Goal: Find specific page/section: Find specific page/section

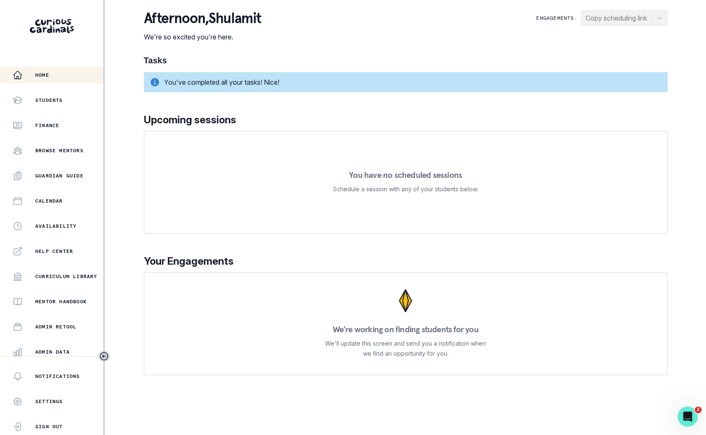
scroll to position [79, 0]
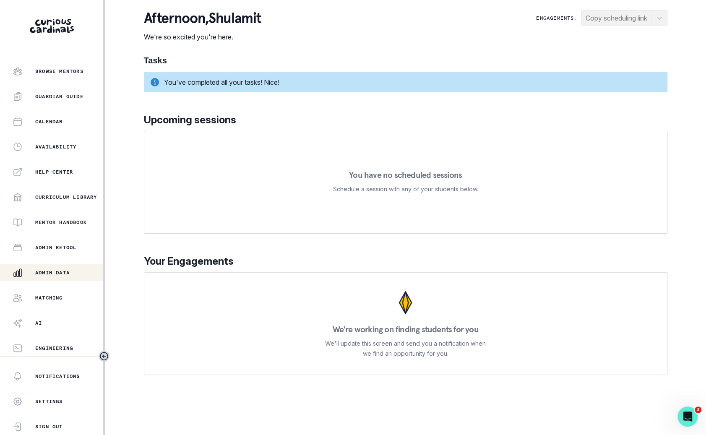
click at [70, 279] on button "Admin Data" at bounding box center [51, 272] width 103 height 17
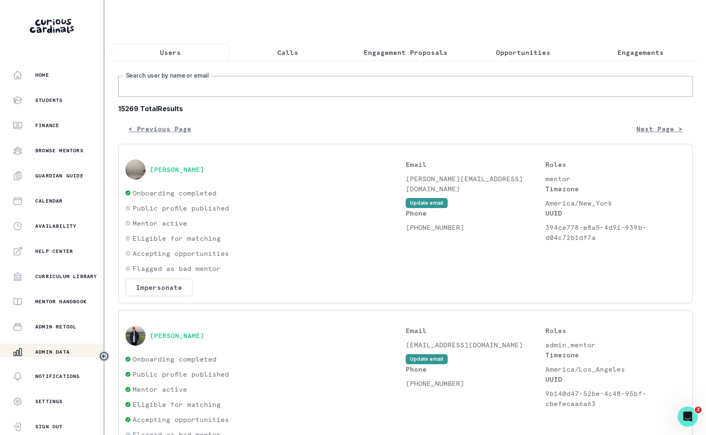
click at [253, 87] on input "Search user by name or email" at bounding box center [405, 86] width 574 height 21
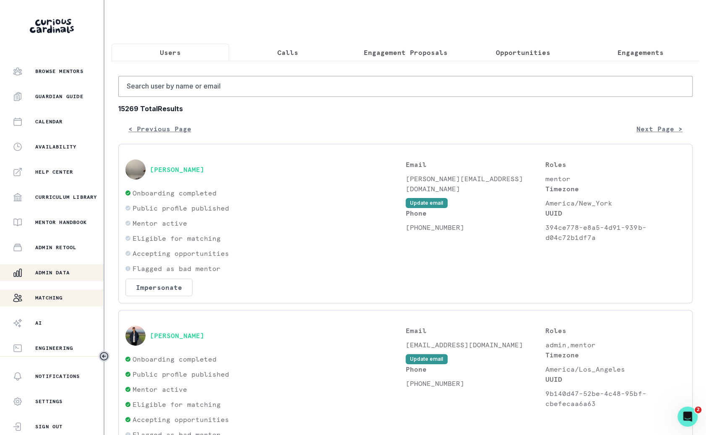
click at [60, 305] on button "Matching" at bounding box center [51, 297] width 103 height 17
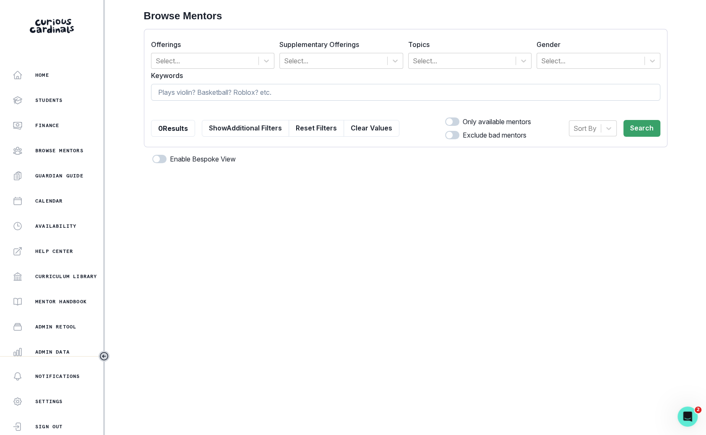
click at [242, 91] on input at bounding box center [405, 92] width 509 height 17
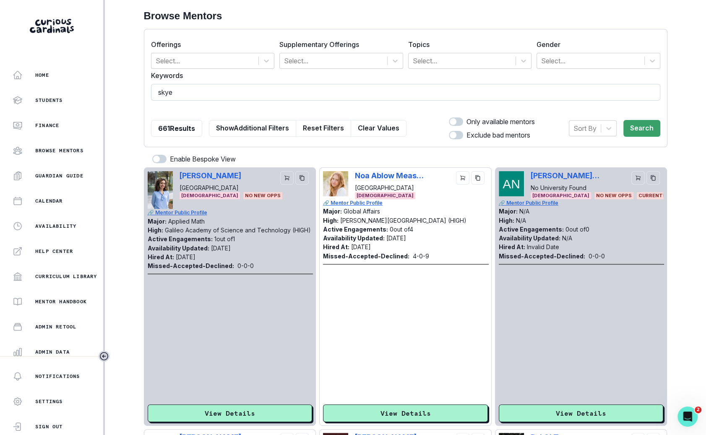
type input "skye h"
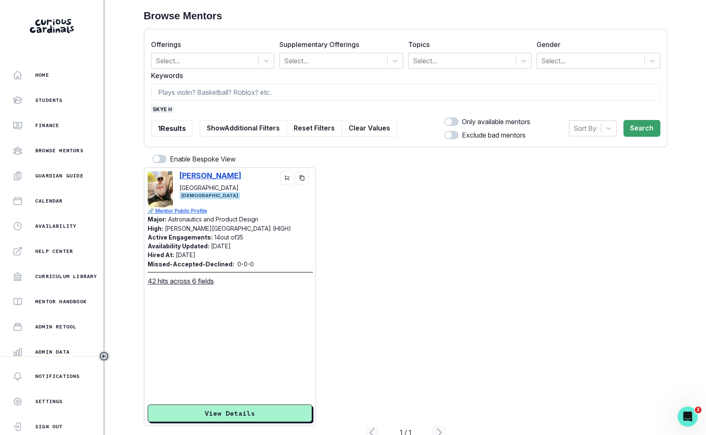
click at [206, 179] on p "[PERSON_NAME]" at bounding box center [210, 175] width 62 height 9
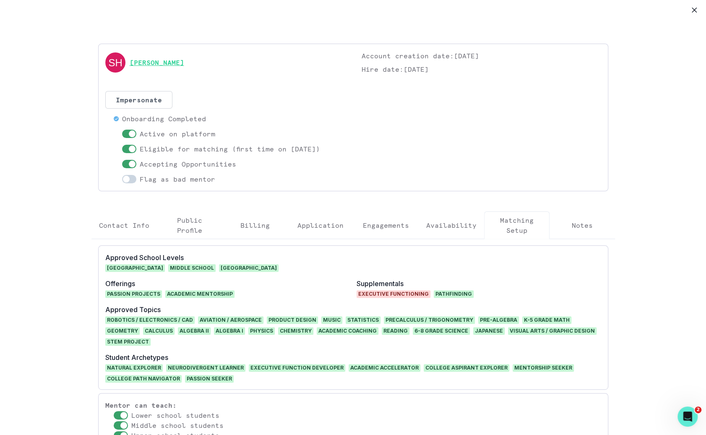
click at [169, 61] on link "[PERSON_NAME]" at bounding box center [157, 62] width 55 height 10
